Goal: Find specific page/section

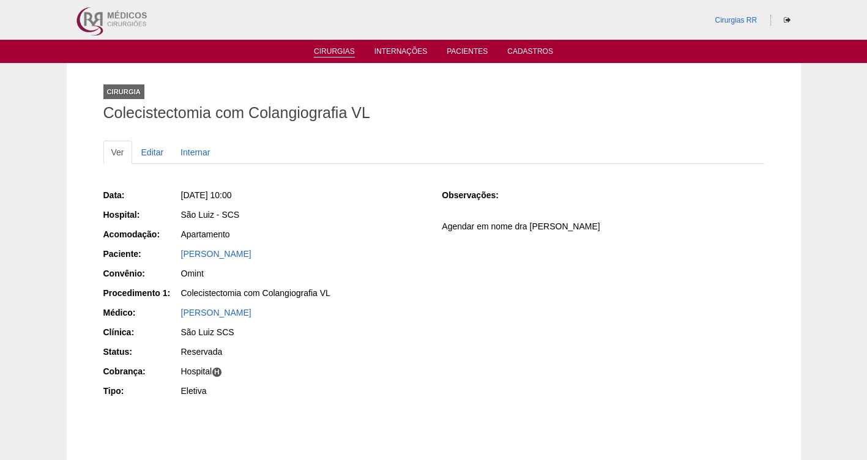
click at [339, 47] on li "Cirurgias" at bounding box center [334, 51] width 58 height 10
click at [332, 48] on link "Cirurgias" at bounding box center [334, 52] width 41 height 10
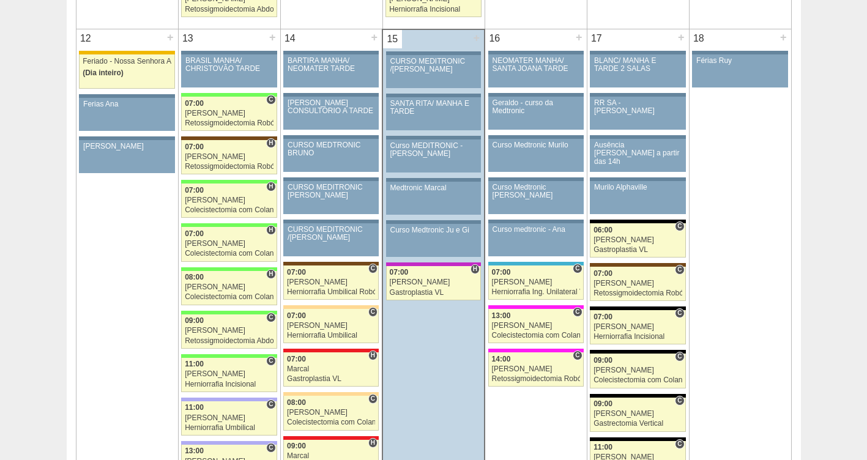
scroll to position [1349, 0]
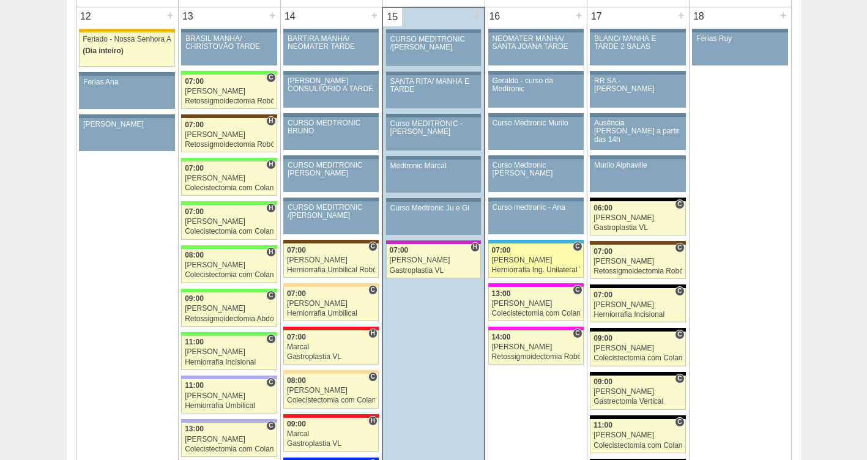
click at [522, 263] on div "[PERSON_NAME]" at bounding box center [536, 260] width 88 height 8
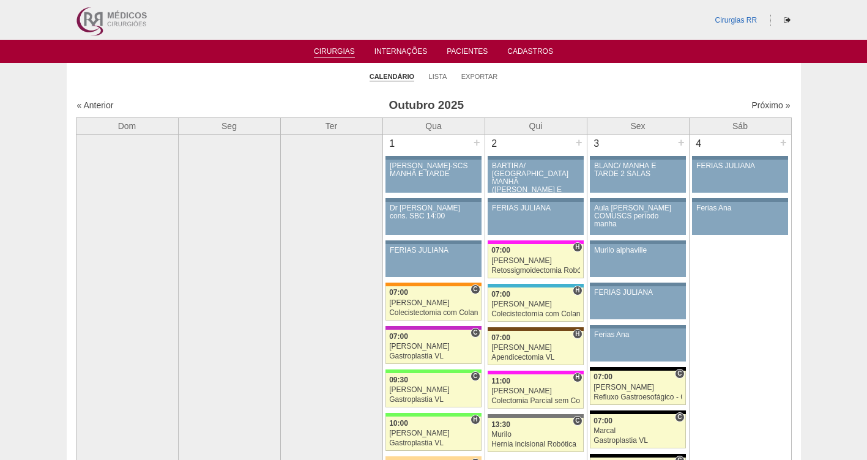
scroll to position [1349, 0]
